Goal: Information Seeking & Learning: Learn about a topic

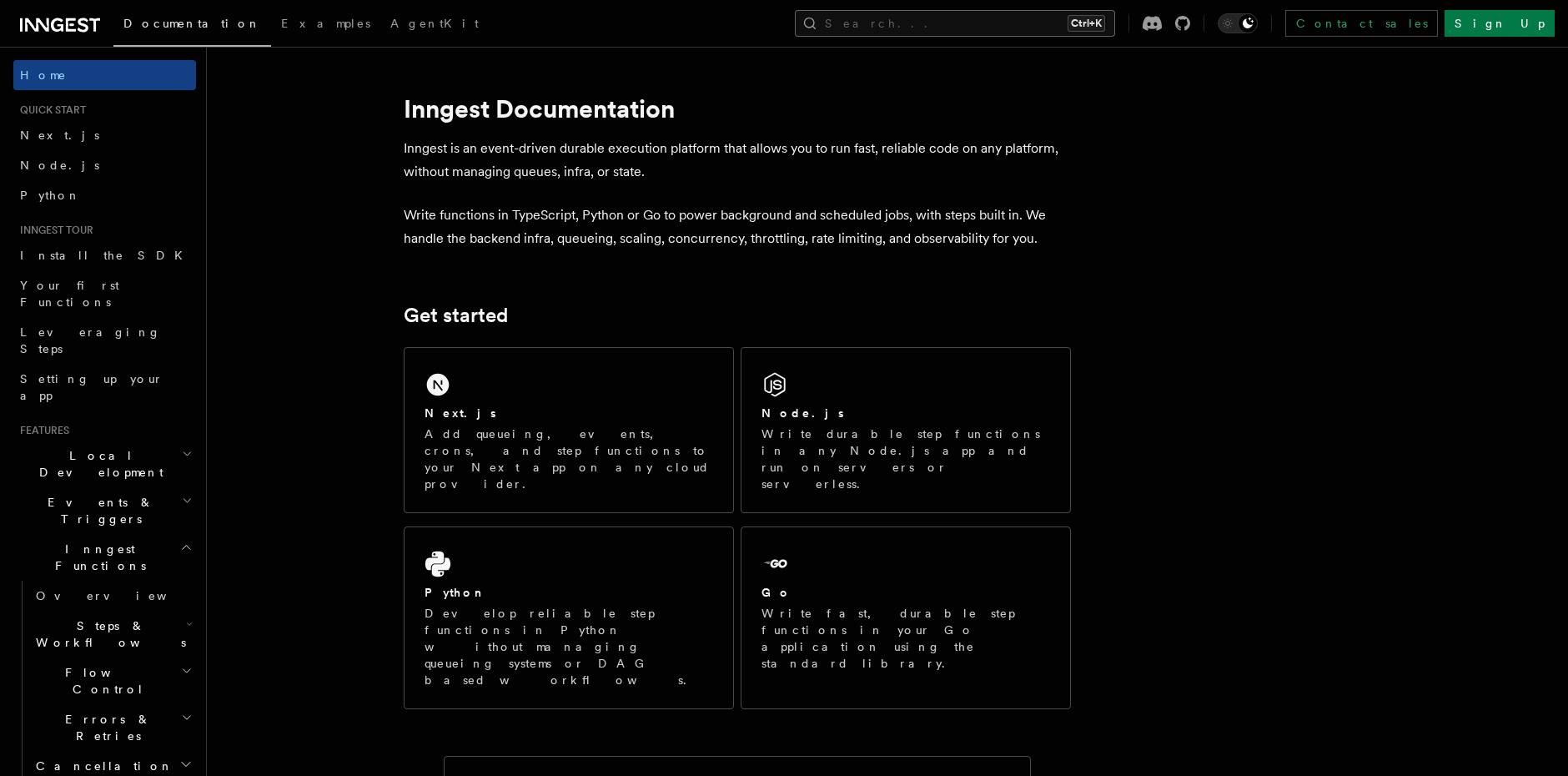
click at [1073, 25] on button "Search... Ctrl+K" at bounding box center [956, 24] width 320 height 26
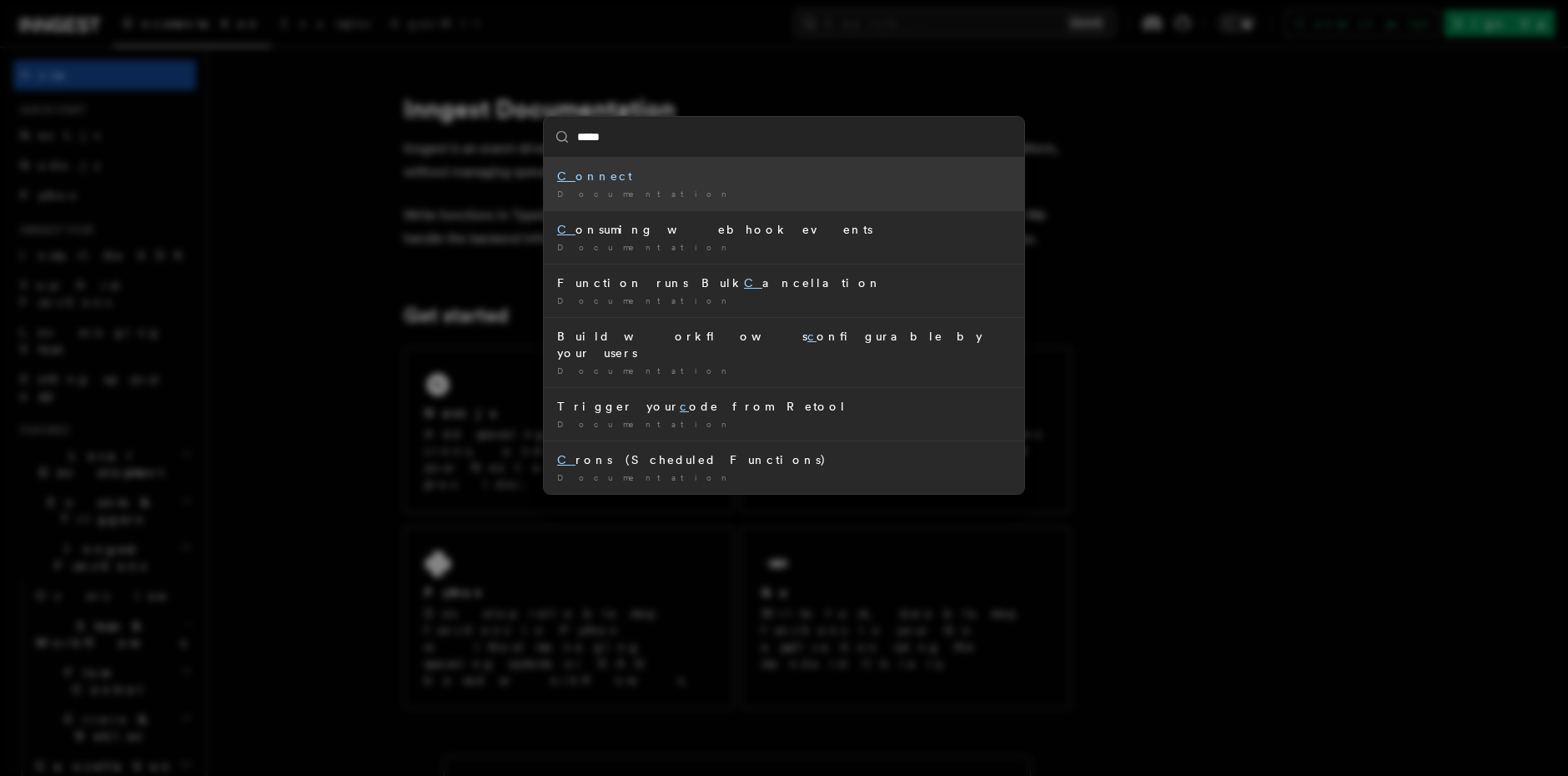
type input "******"
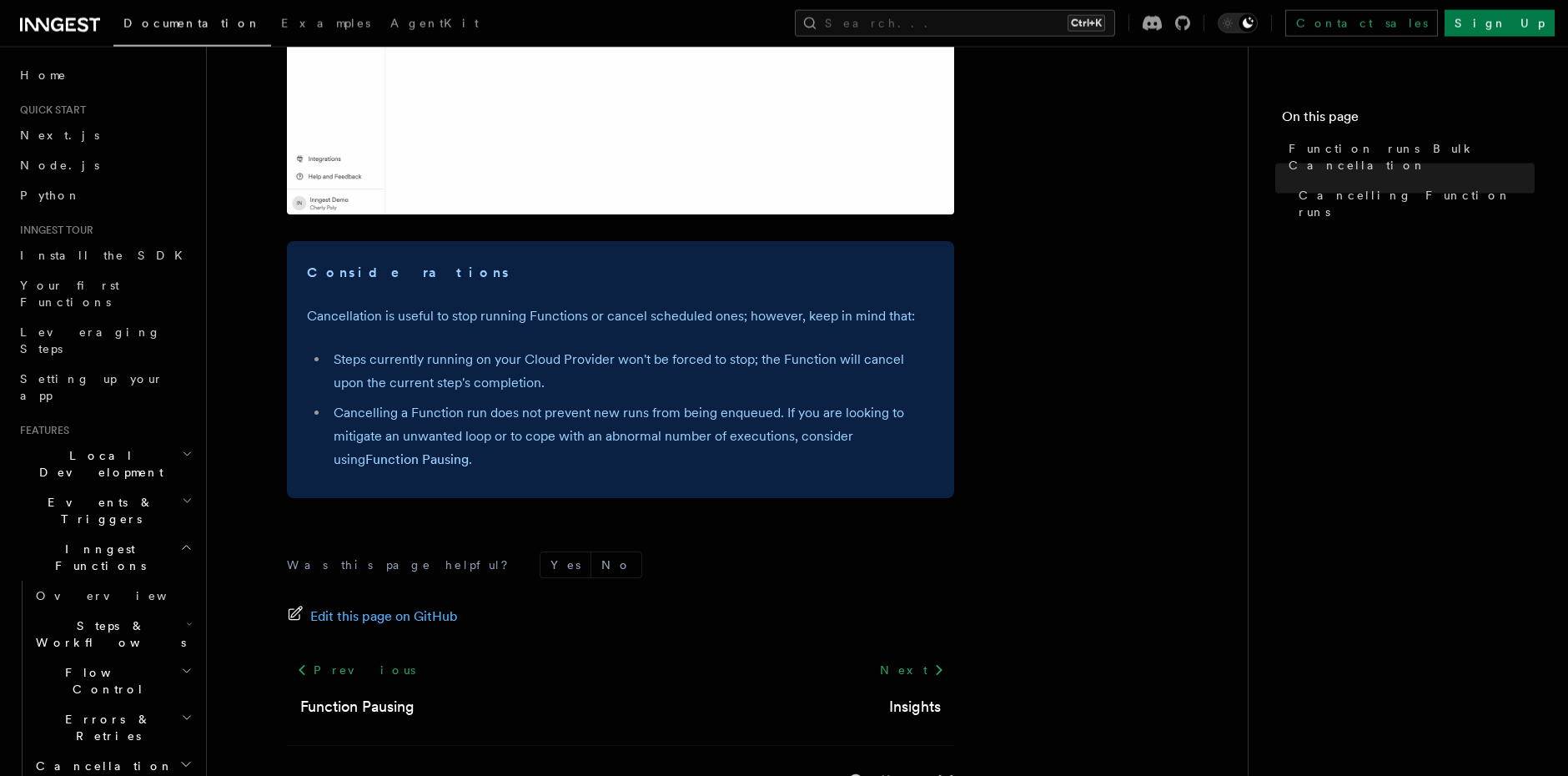
scroll to position [1969, 0]
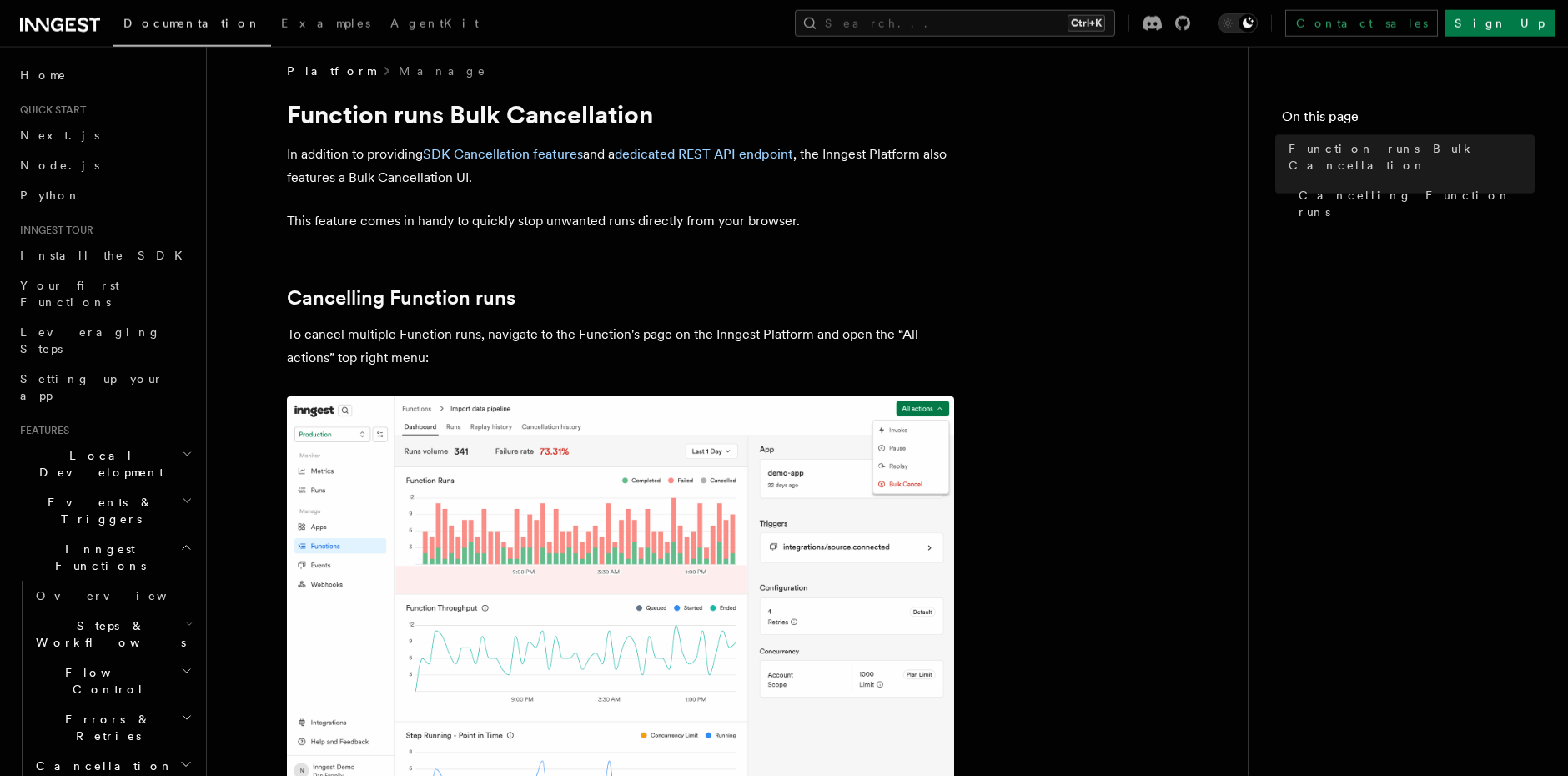
scroll to position [0, 0]
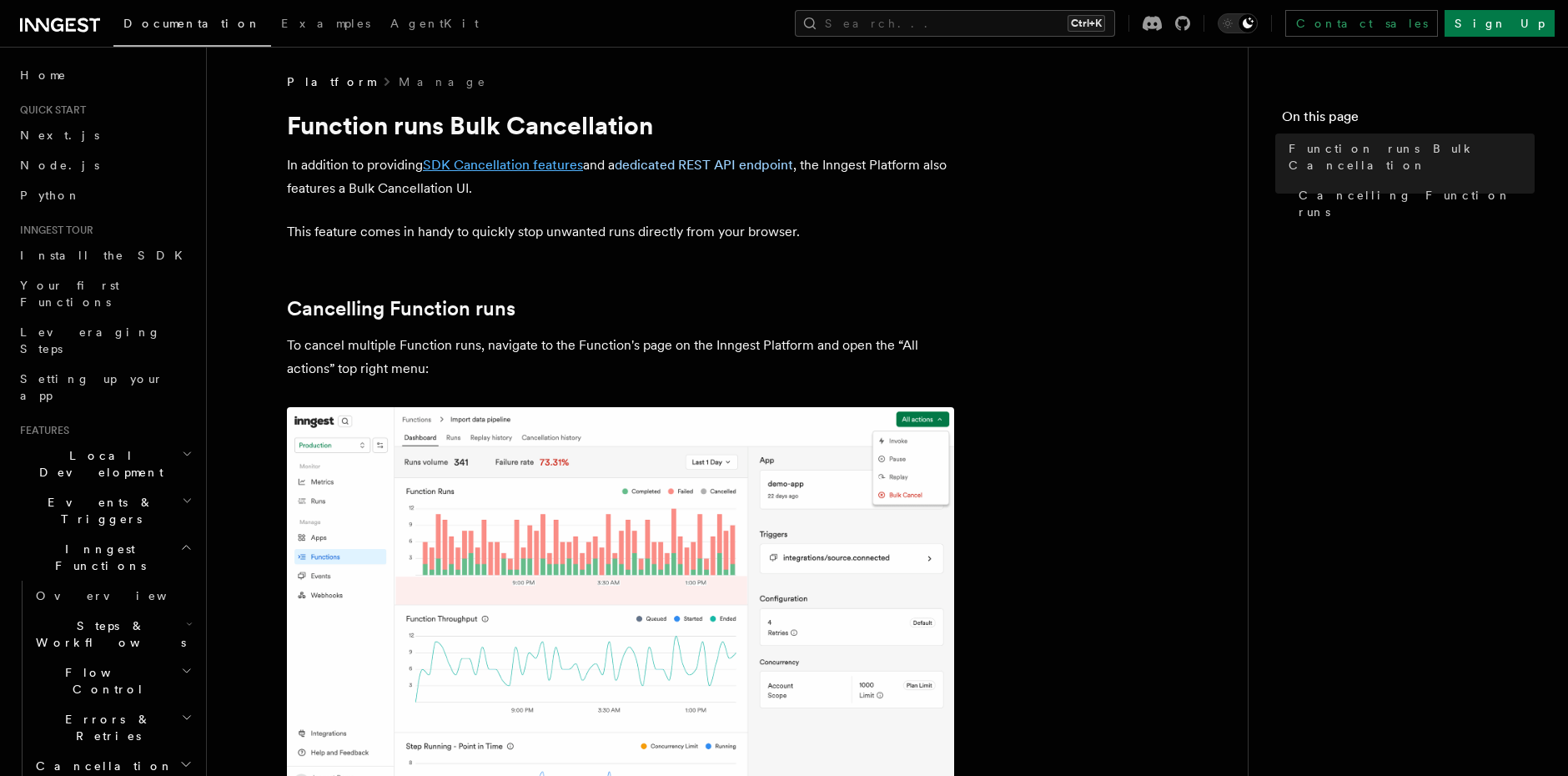
click at [513, 164] on link "SDK Cancellation features" at bounding box center [503, 164] width 160 height 16
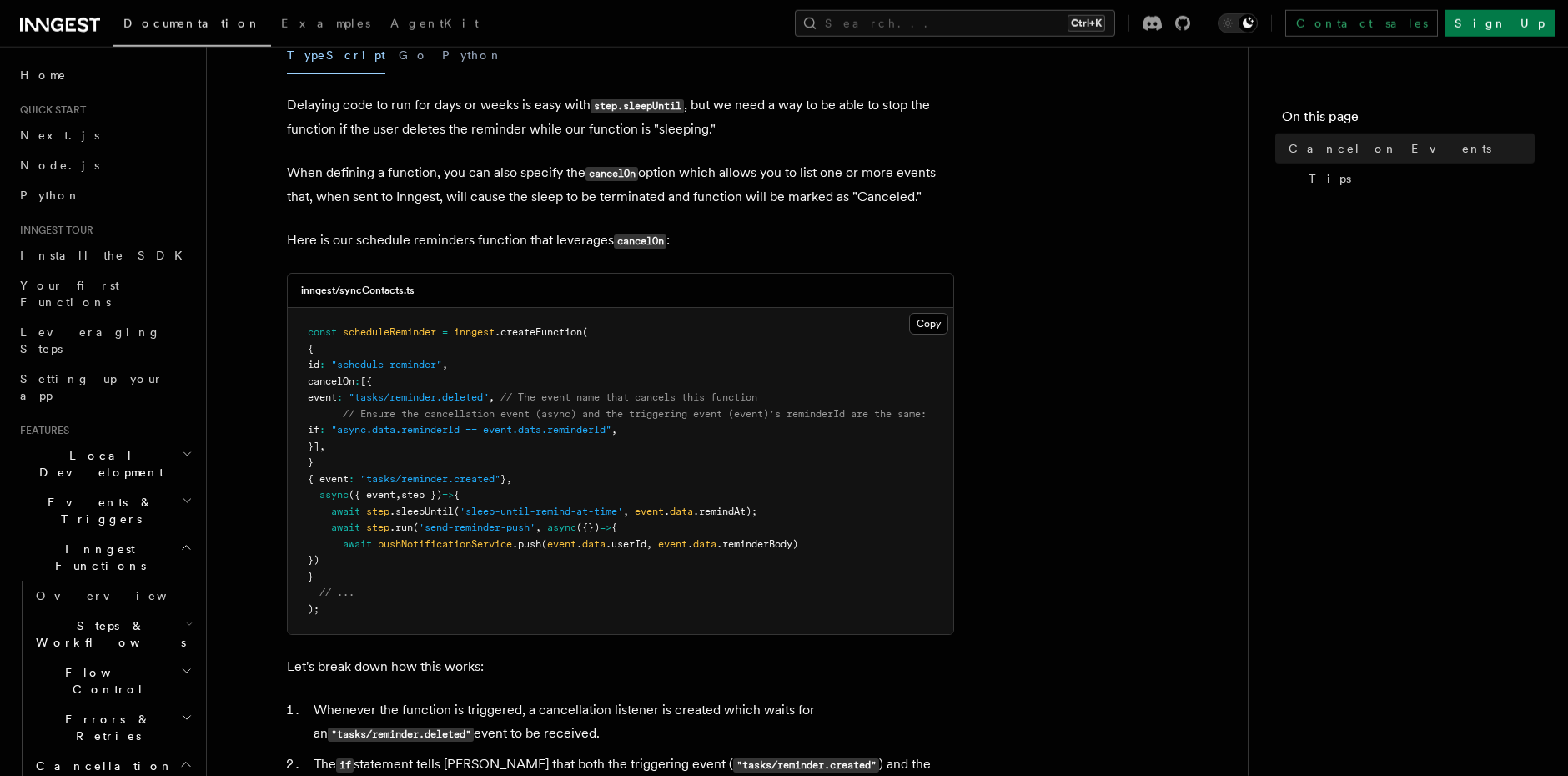
scroll to position [286, 0]
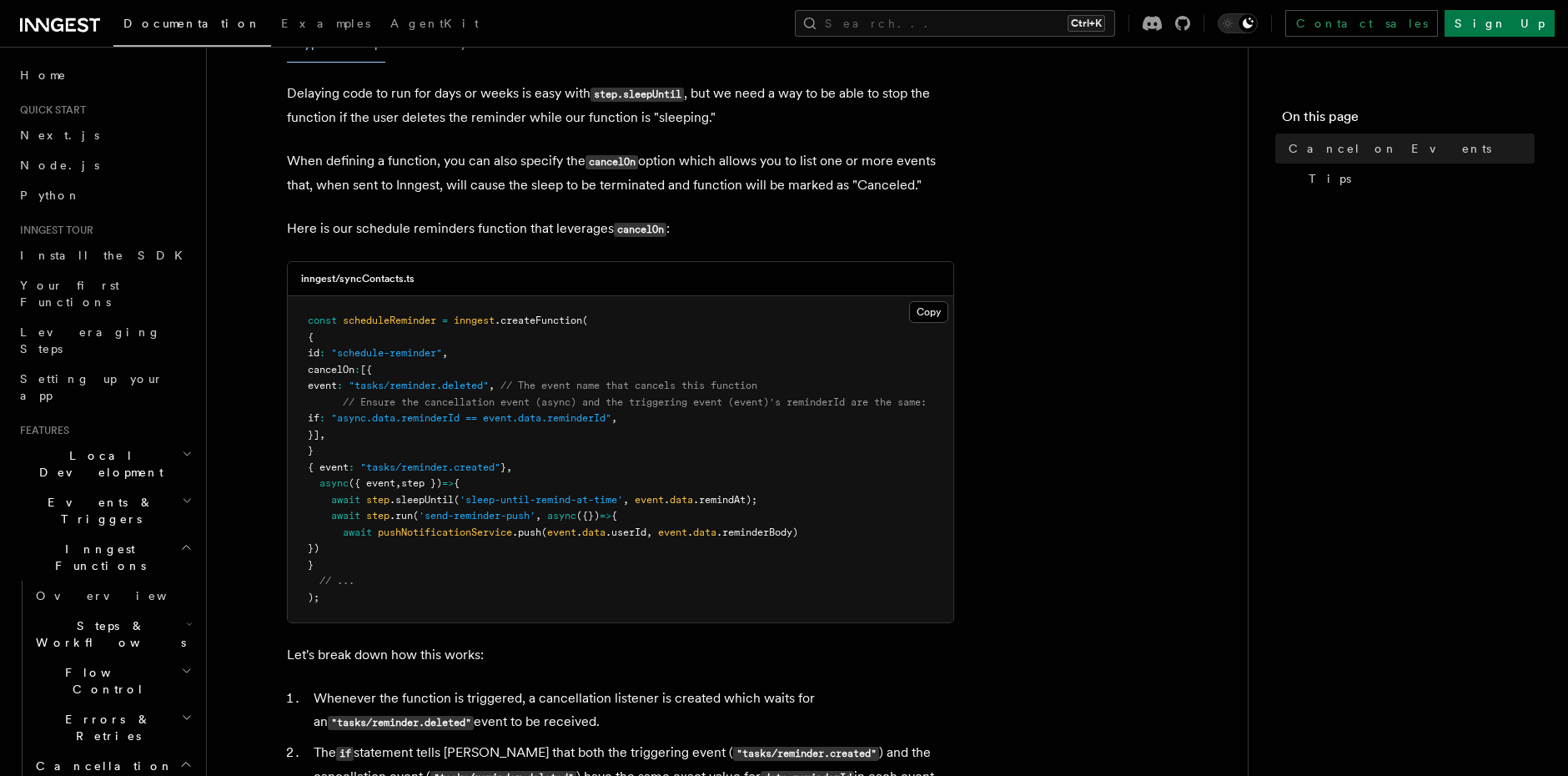
click at [1073, 319] on article "Features Inngest Functions Cancellation Cancel on Events As you have learned th…" at bounding box center [727, 702] width 988 height 1828
click at [1072, 321] on article "Features Inngest Functions Cancellation Cancel on Events As you have learned th…" at bounding box center [727, 702] width 988 height 1828
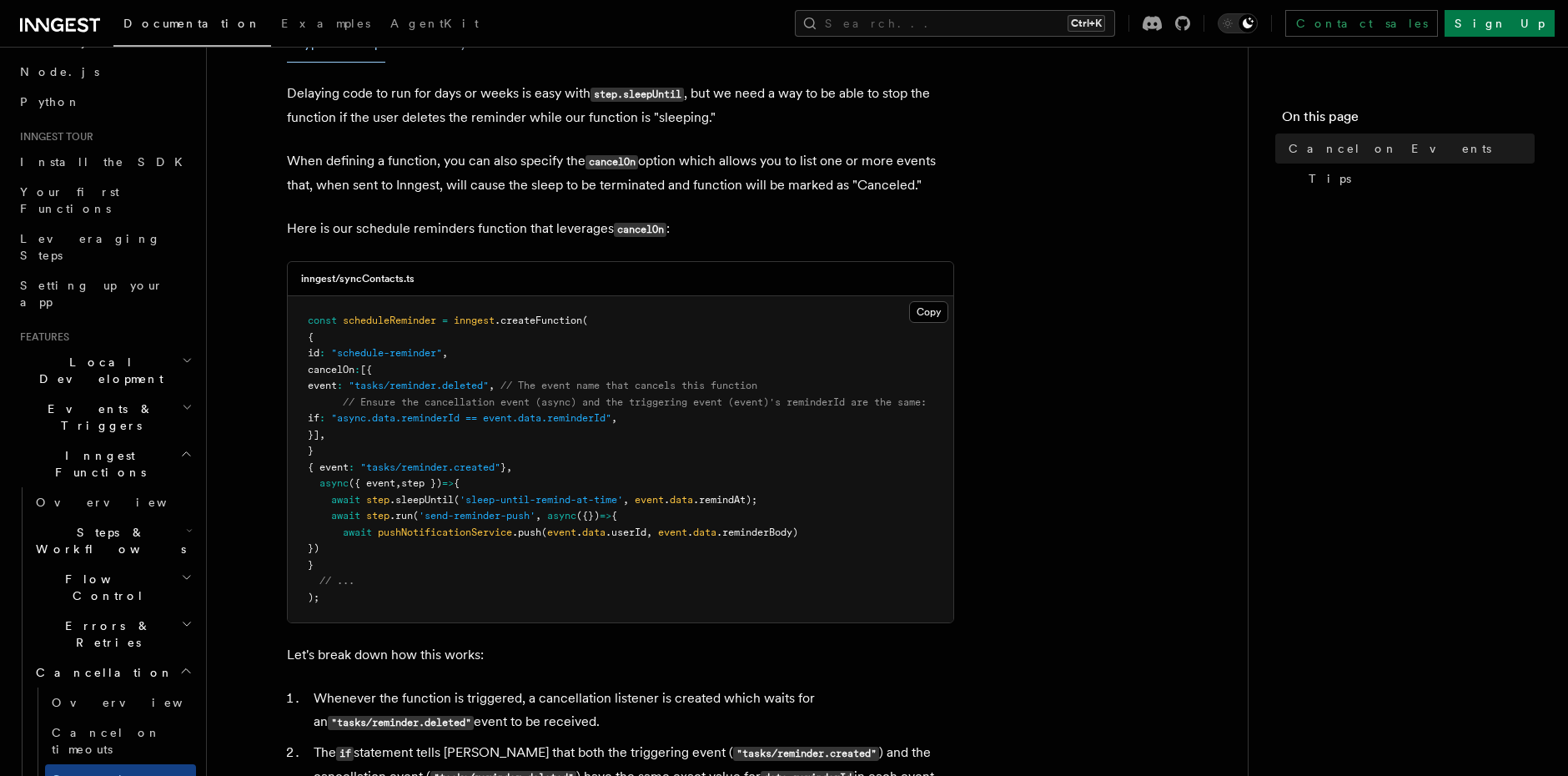
scroll to position [190, 0]
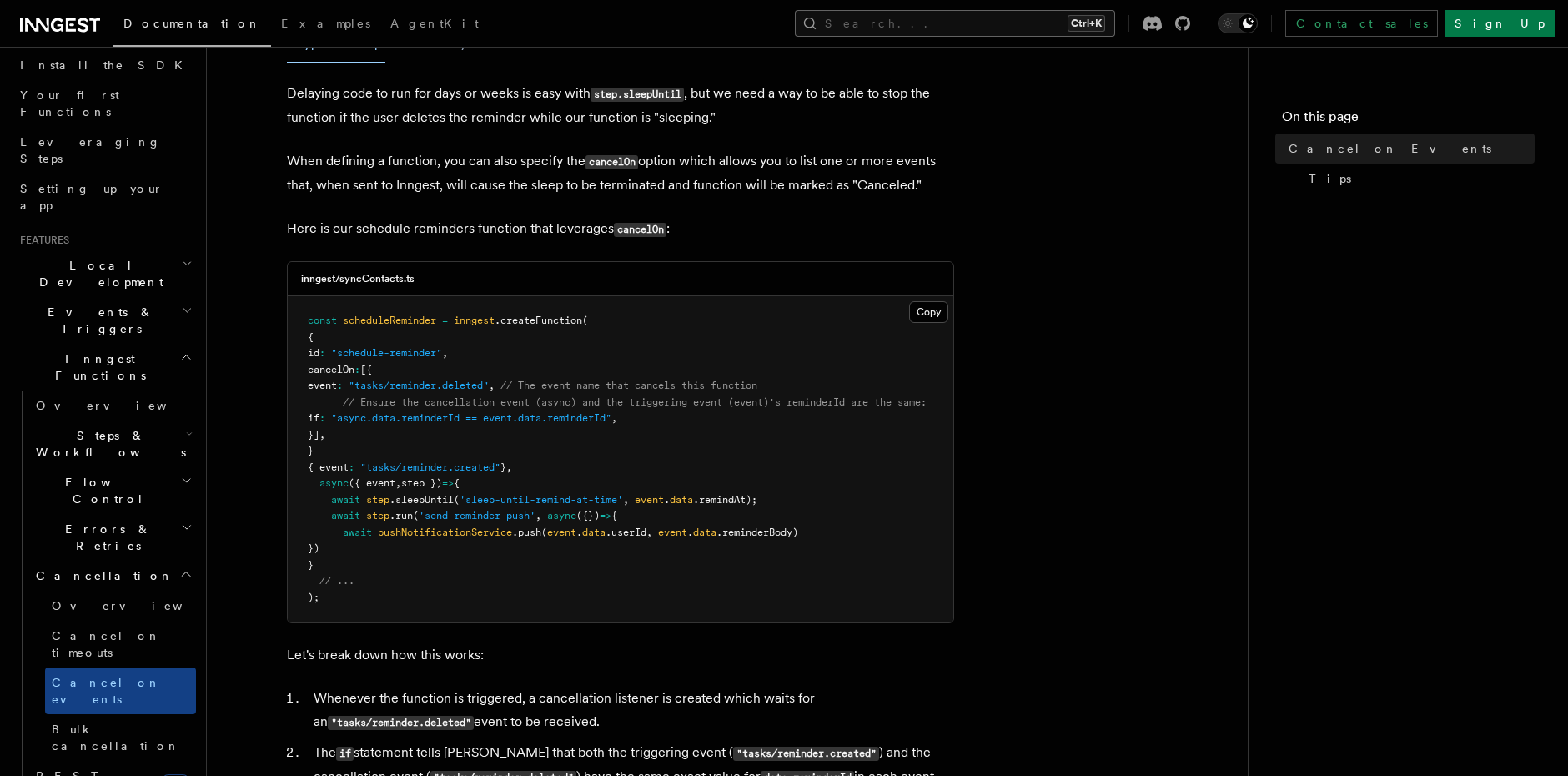
click at [1013, 34] on button "Search... Ctrl+K" at bounding box center [956, 24] width 320 height 26
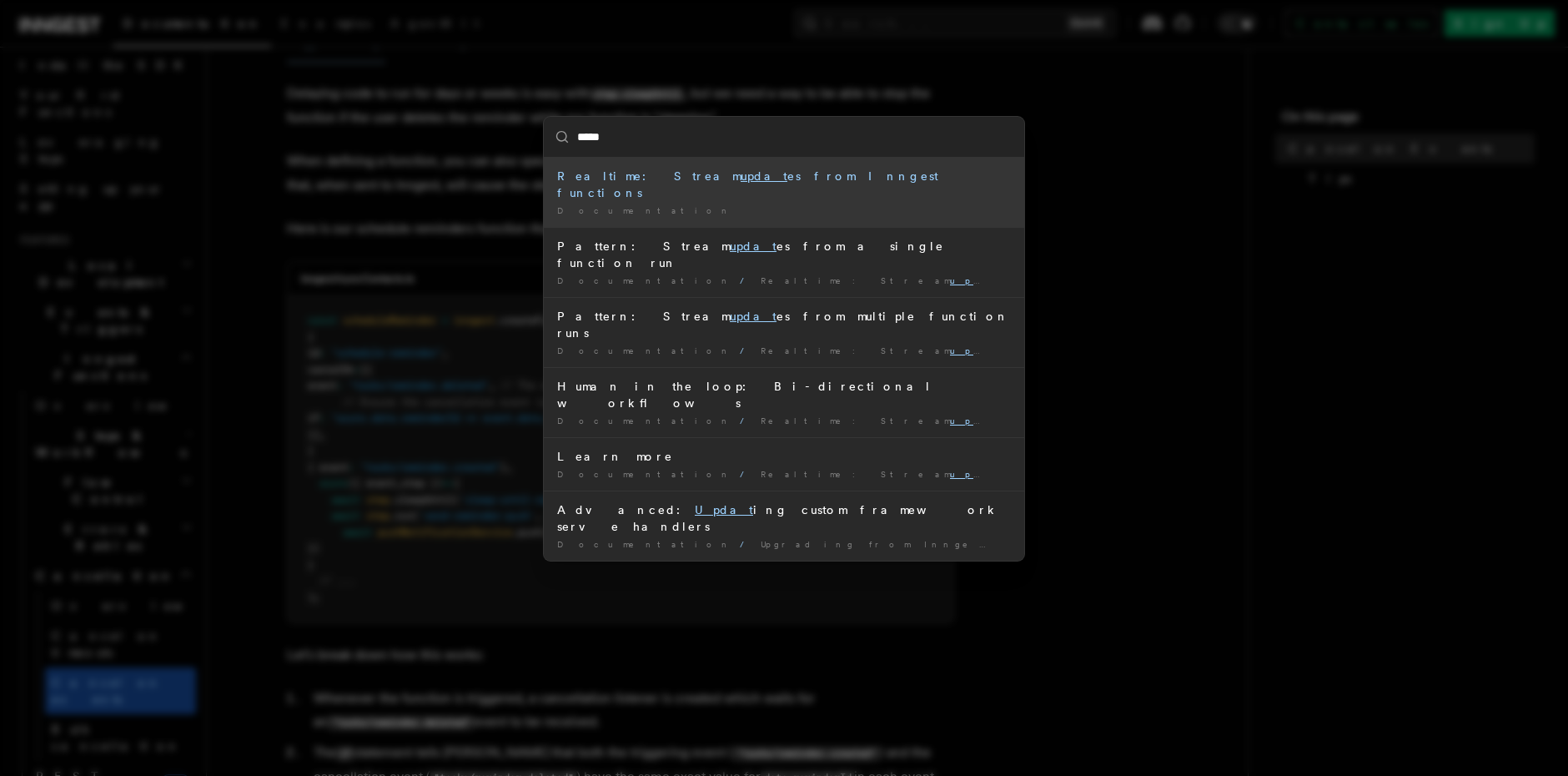
type input "******"
click at [749, 173] on div "Realtime: Stream update s from Inngest functions" at bounding box center [784, 184] width 454 height 33
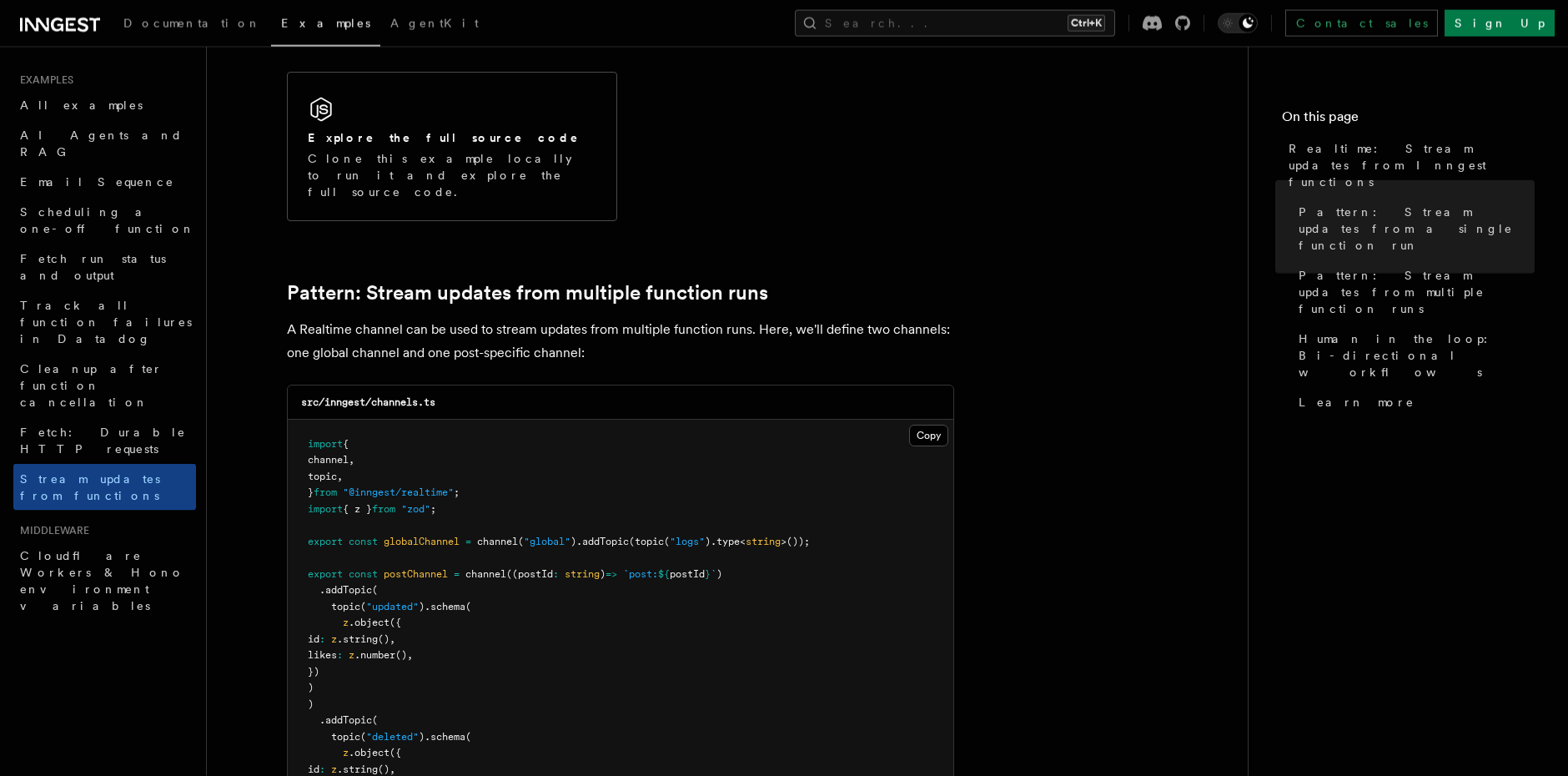
scroll to position [1523, 0]
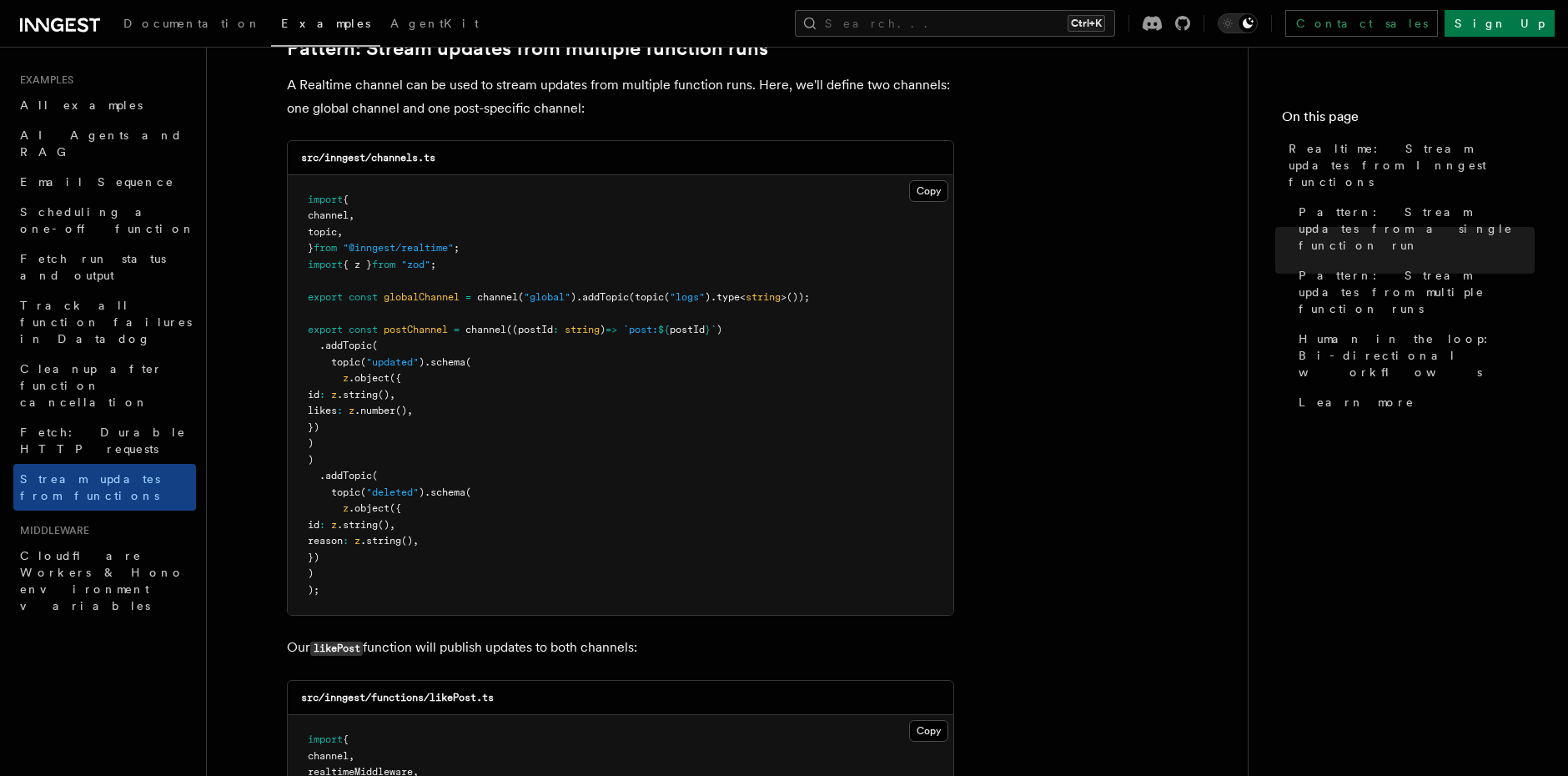
click at [983, 4] on div "Documentation Examples AgentKit Search... Ctrl+K Contact sales Sign Up" at bounding box center [784, 24] width 1568 height 47
click at [989, 30] on button "Search... Ctrl+K" at bounding box center [956, 24] width 320 height 26
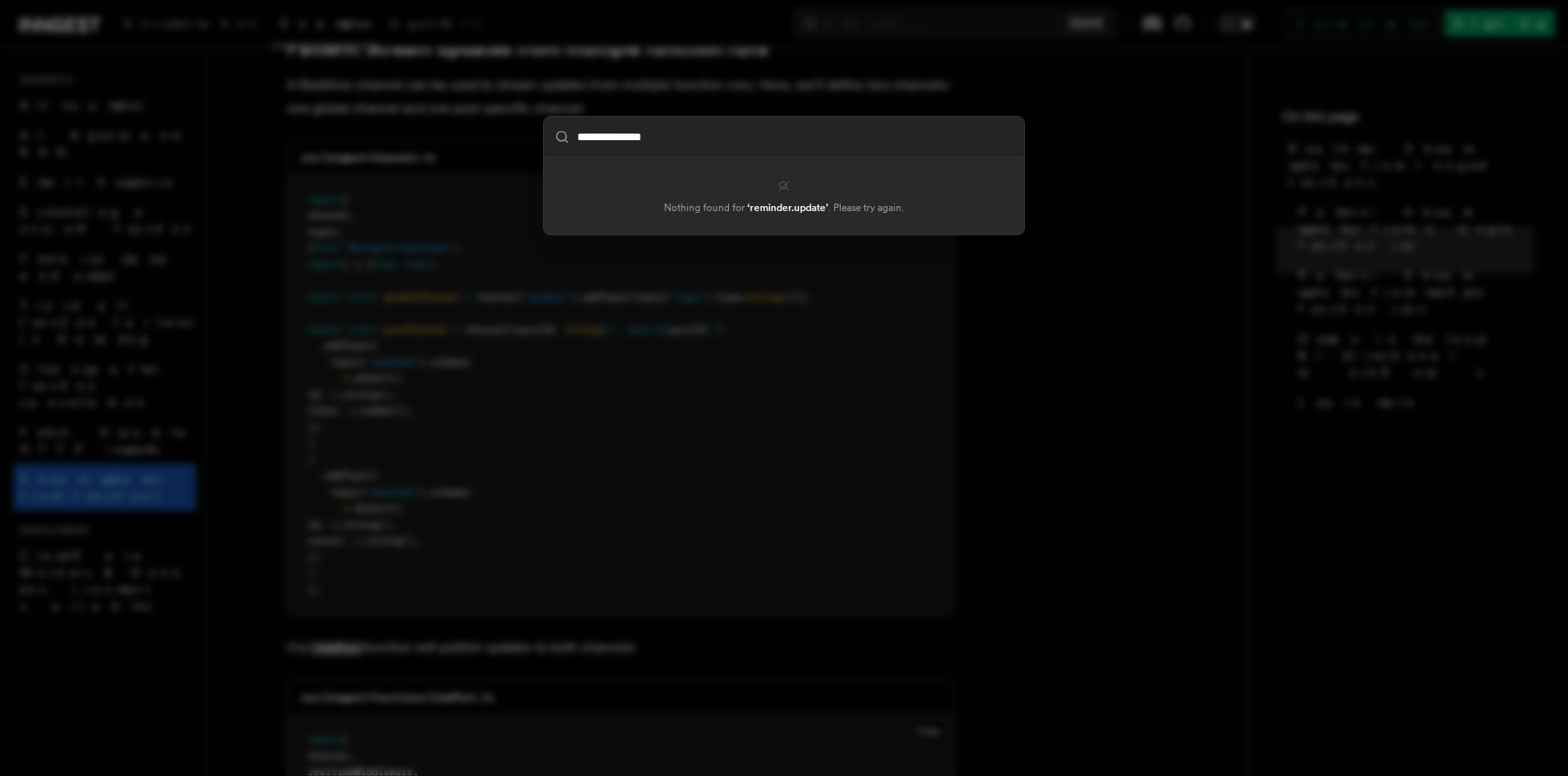
type input "**********"
click at [1089, 316] on div "**********" at bounding box center [784, 388] width 1568 height 776
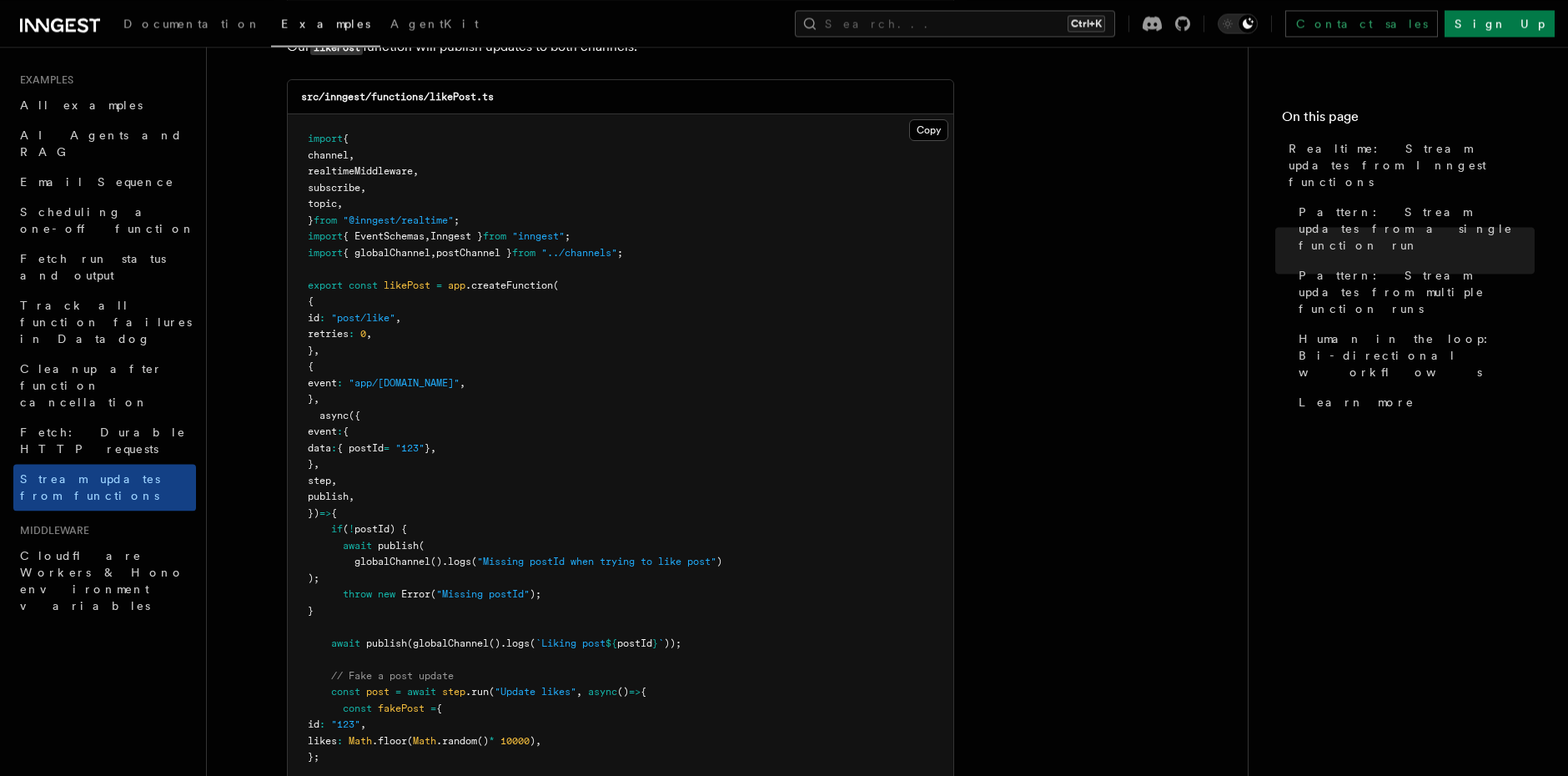
scroll to position [2284, 0]
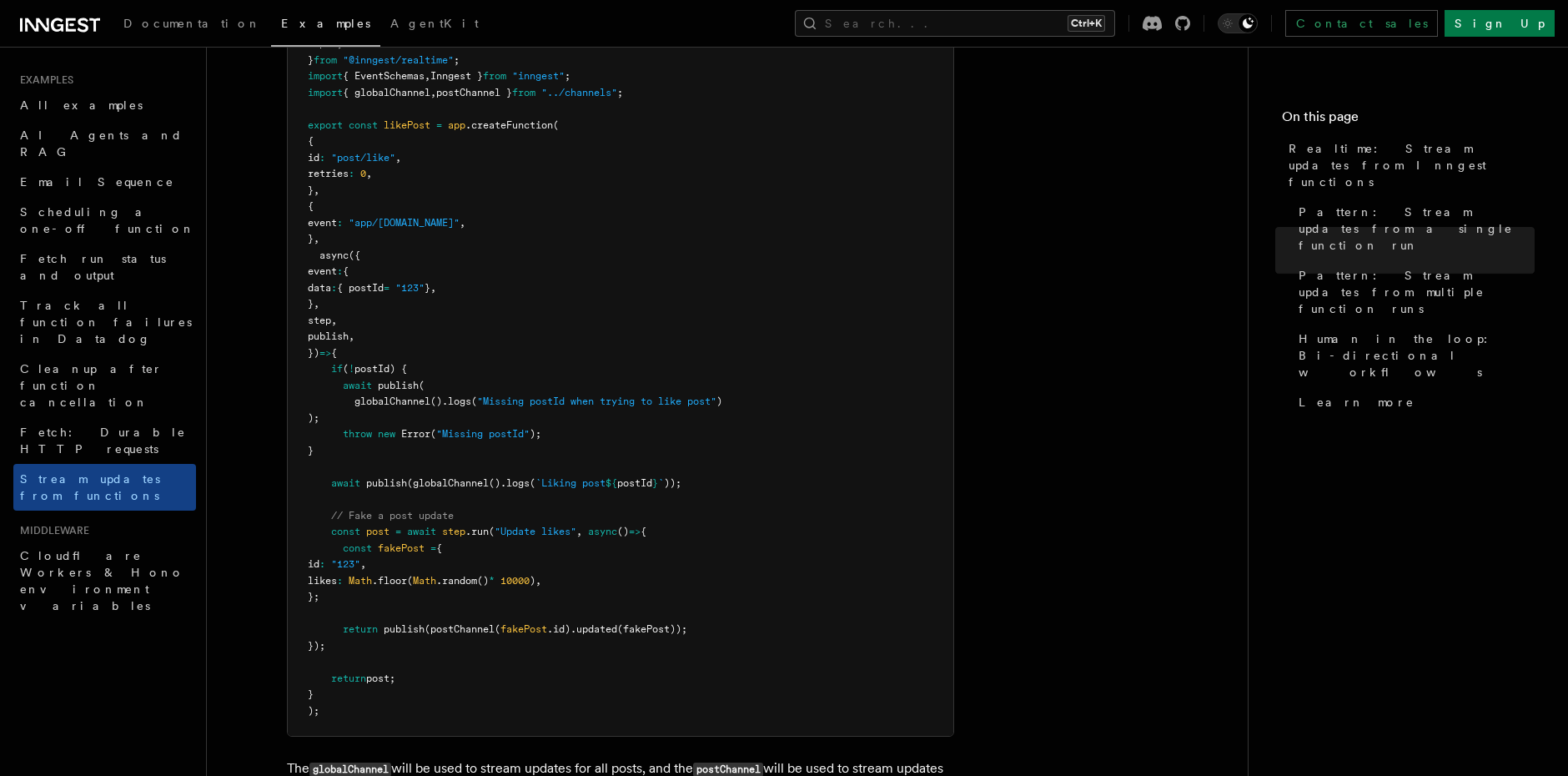
click at [946, 275] on pre "import { channel , realtimeMiddleware , subscribe , topic , } from "@inngest/re…" at bounding box center [620, 345] width 665 height 783
click at [1007, 318] on article "Examples Realtime: Stream updates from Inngest functions Inngest Realtime enabl…" at bounding box center [727, 209] width 988 height 4839
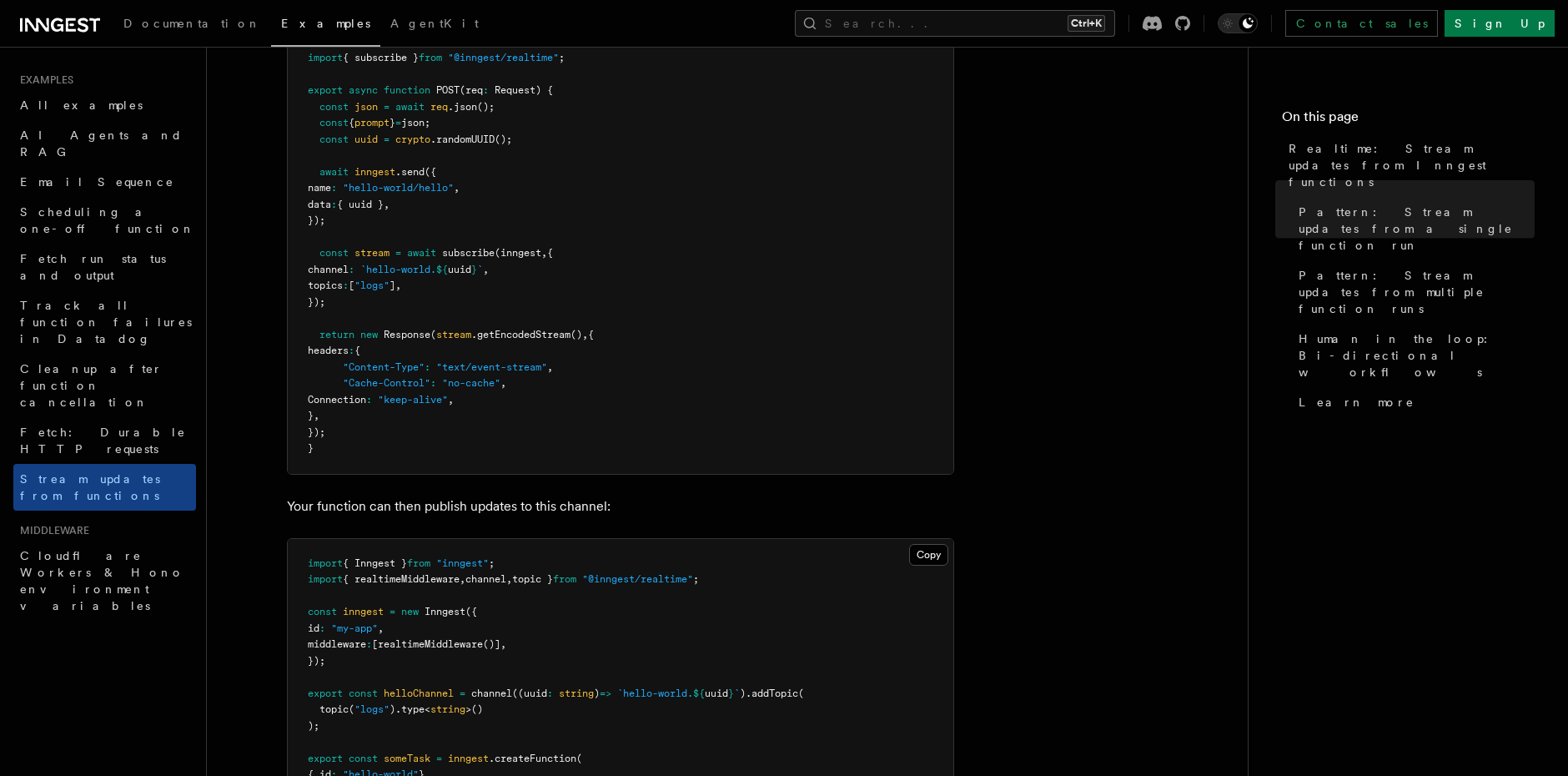
scroll to position [0, 0]
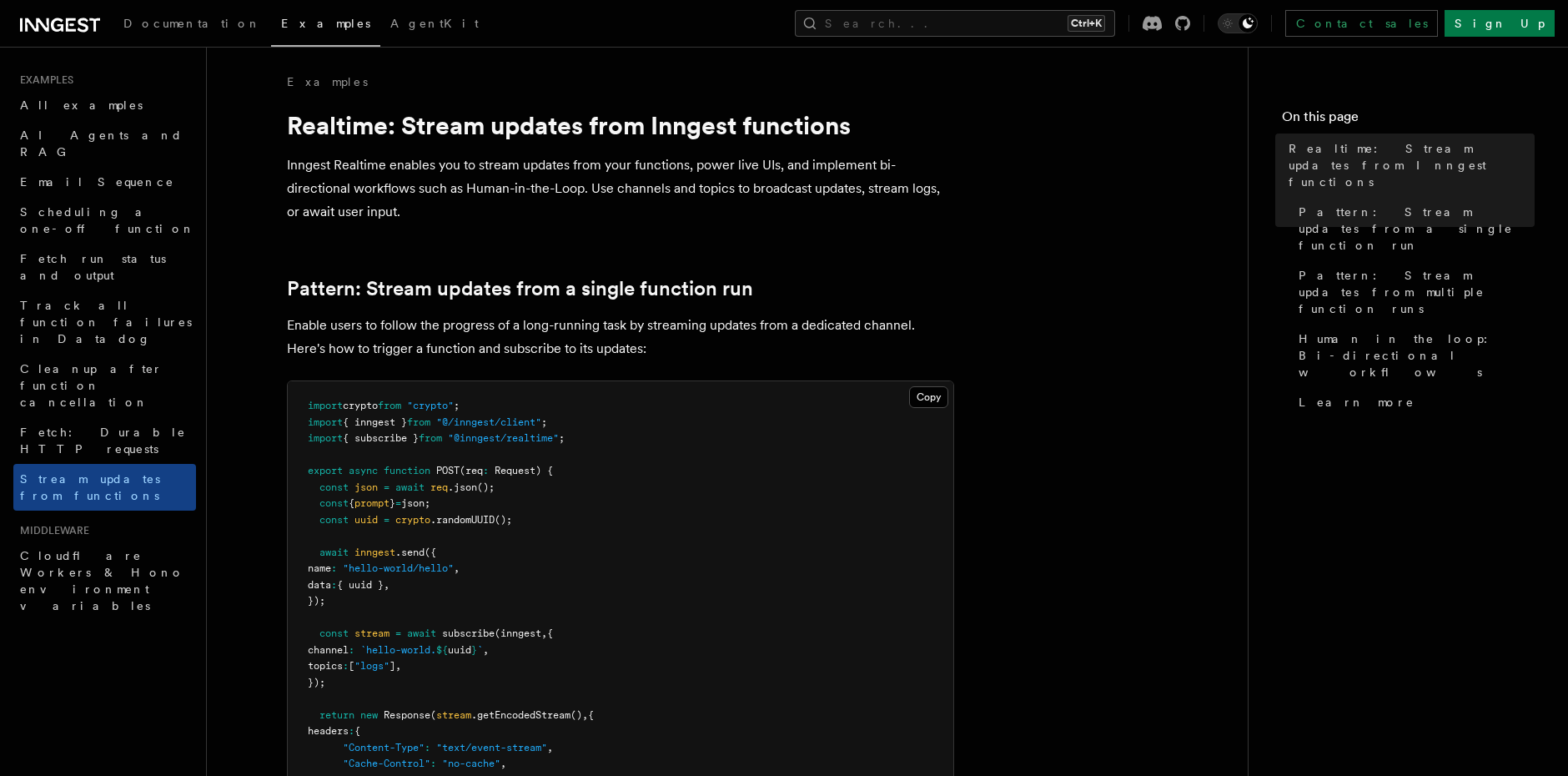
click at [901, 288] on h2 "Pattern: Stream updates from a single function run" at bounding box center [621, 289] width 667 height 24
